Goal: Task Accomplishment & Management: Complete application form

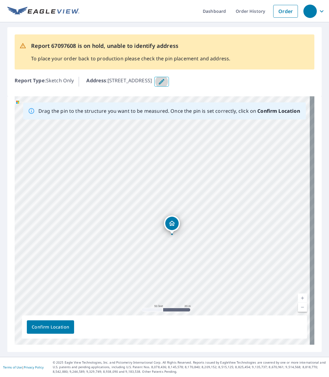
click at [165, 81] on icon "button" at bounding box center [161, 81] width 7 height 7
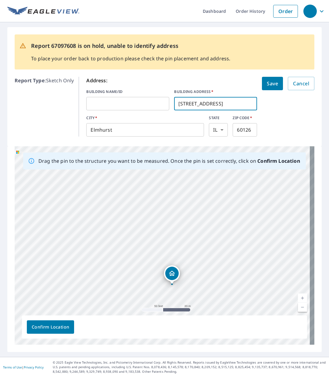
drag, startPoint x: 205, startPoint y: 103, endPoint x: 195, endPoint y: 104, distance: 9.2
click at [195, 104] on input "[STREET_ADDRESS]" at bounding box center [215, 103] width 83 height 17
click at [211, 103] on input "2 South 111" at bounding box center [215, 103] width 83 height 17
type input "[STREET_ADDRESS]"
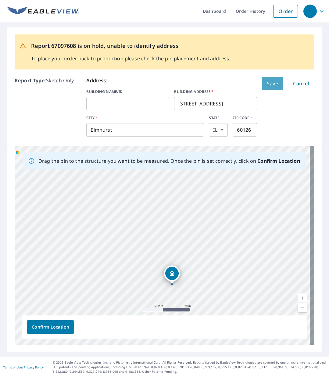
click at [267, 81] on span "Save" at bounding box center [272, 83] width 11 height 9
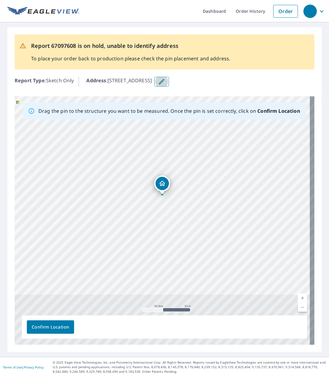
click at [164, 81] on icon "button" at bounding box center [161, 81] width 5 height 5
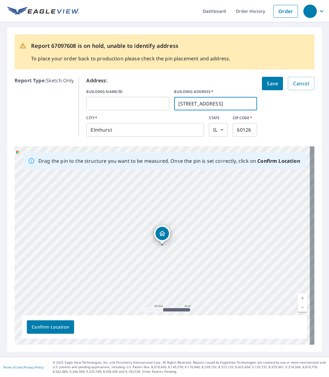
click at [196, 102] on input "[STREET_ADDRESS]" at bounding box center [215, 103] width 83 height 17
type input "2s [STREET_ADDRESS]"
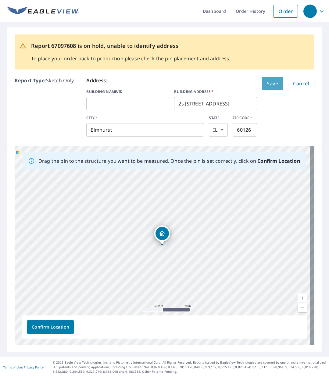
click at [267, 84] on span "Save" at bounding box center [272, 83] width 11 height 9
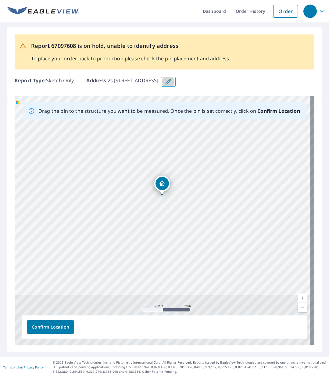
click at [172, 81] on icon "button" at bounding box center [168, 81] width 7 height 7
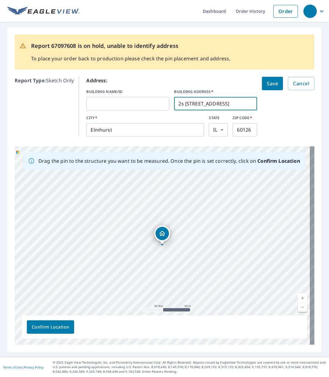
click at [181, 104] on input "2s [STREET_ADDRESS]" at bounding box center [215, 103] width 83 height 17
type input "[STREET_ADDRESS]"
drag, startPoint x: 247, startPoint y: 131, endPoint x: 225, endPoint y: 129, distance: 21.5
click at [226, 129] on div "CITY   * [GEOGRAPHIC_DATA] ​ STATE [US_STATE] IL ​ ZIP CODE   * 60126 ​" at bounding box center [171, 125] width 171 height 21
type input "60148"
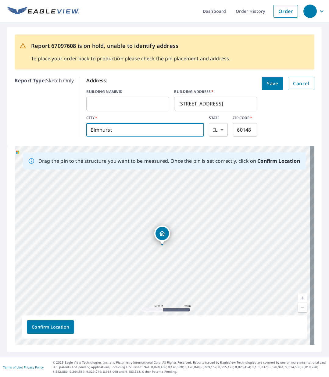
drag, startPoint x: 121, startPoint y: 128, endPoint x: 72, endPoint y: 130, distance: 49.5
click at [72, 130] on div "Report Type : Sketch Only Address: BUILDING NAME/ID ​ BUILDING ADDRESS   * [STR…" at bounding box center [165, 106] width 300 height 65
type input "Lombard"
click at [269, 83] on span "Save" at bounding box center [272, 83] width 11 height 9
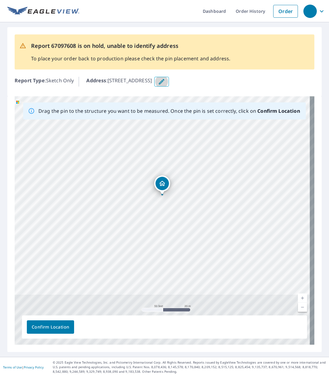
click at [165, 81] on icon "button" at bounding box center [161, 81] width 7 height 7
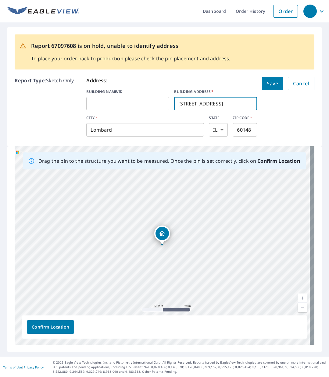
drag, startPoint x: 225, startPoint y: 102, endPoint x: 173, endPoint y: 103, distance: 51.9
click at [174, 103] on input "[STREET_ADDRESS]" at bounding box center [215, 103] width 83 height 17
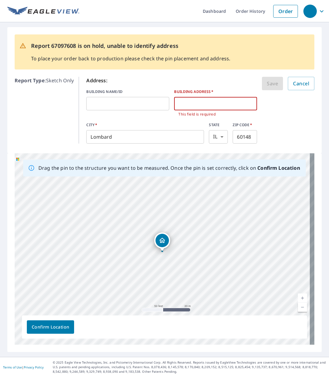
click at [96, 105] on input "text" at bounding box center [127, 103] width 83 height 17
click at [177, 103] on input "text" at bounding box center [215, 103] width 83 height 17
paste input "[STREET_ADDRESS]"
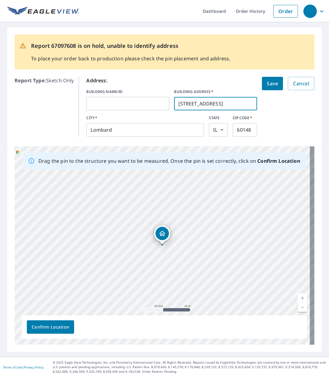
drag, startPoint x: 185, startPoint y: 104, endPoint x: 162, endPoint y: 103, distance: 23.5
click at [162, 103] on div "BUILDING NAME/ID ​ BUILDING ADDRESS   * [STREET_ADDRESS] ​" at bounding box center [171, 99] width 171 height 21
type input "[STREET_ADDRESS]"
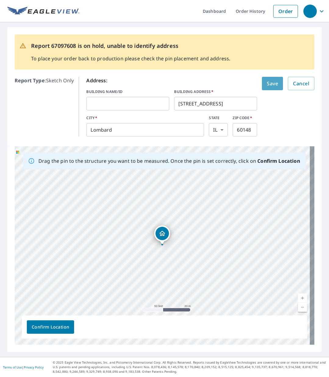
click at [270, 82] on span "Save" at bounding box center [272, 83] width 11 height 9
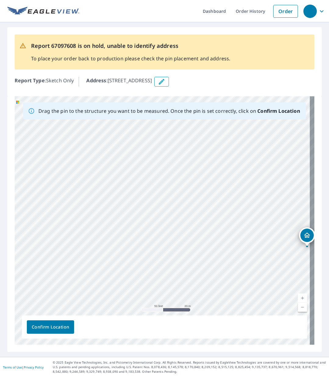
drag, startPoint x: 125, startPoint y: 241, endPoint x: 270, endPoint y: 268, distance: 147.3
click at [270, 268] on div "[STREET_ADDRESS]" at bounding box center [165, 220] width 300 height 249
drag, startPoint x: 160, startPoint y: 189, endPoint x: 145, endPoint y: 283, distance: 95.7
click at [141, 287] on div "[STREET_ADDRESS]" at bounding box center [165, 220] width 300 height 249
drag, startPoint x: 152, startPoint y: 230, endPoint x: 140, endPoint y: 297, distance: 68.3
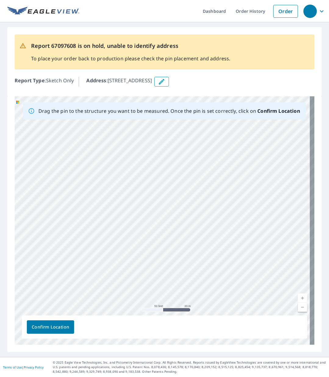
click at [140, 297] on div "[STREET_ADDRESS]" at bounding box center [165, 220] width 300 height 249
click at [223, 70] on div "Report 67097608 is on hold, unable to identify address To place your order back…" at bounding box center [164, 61] width 314 height 69
click at [238, 43] on div "Report 67097608 is on hold, unable to identify address To place your order back…" at bounding box center [165, 51] width 300 height 35
click at [228, 58] on div "Report 67097608 is on hold, unable to identify address To place your order back…" at bounding box center [165, 51] width 300 height 35
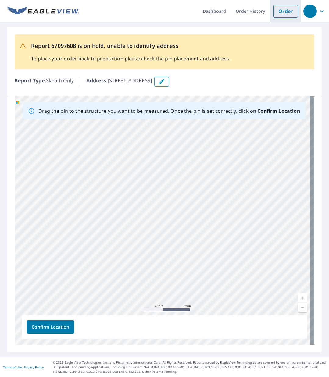
click at [276, 9] on link "Order" at bounding box center [285, 11] width 25 height 13
